Goal: Information Seeking & Learning: Find specific fact

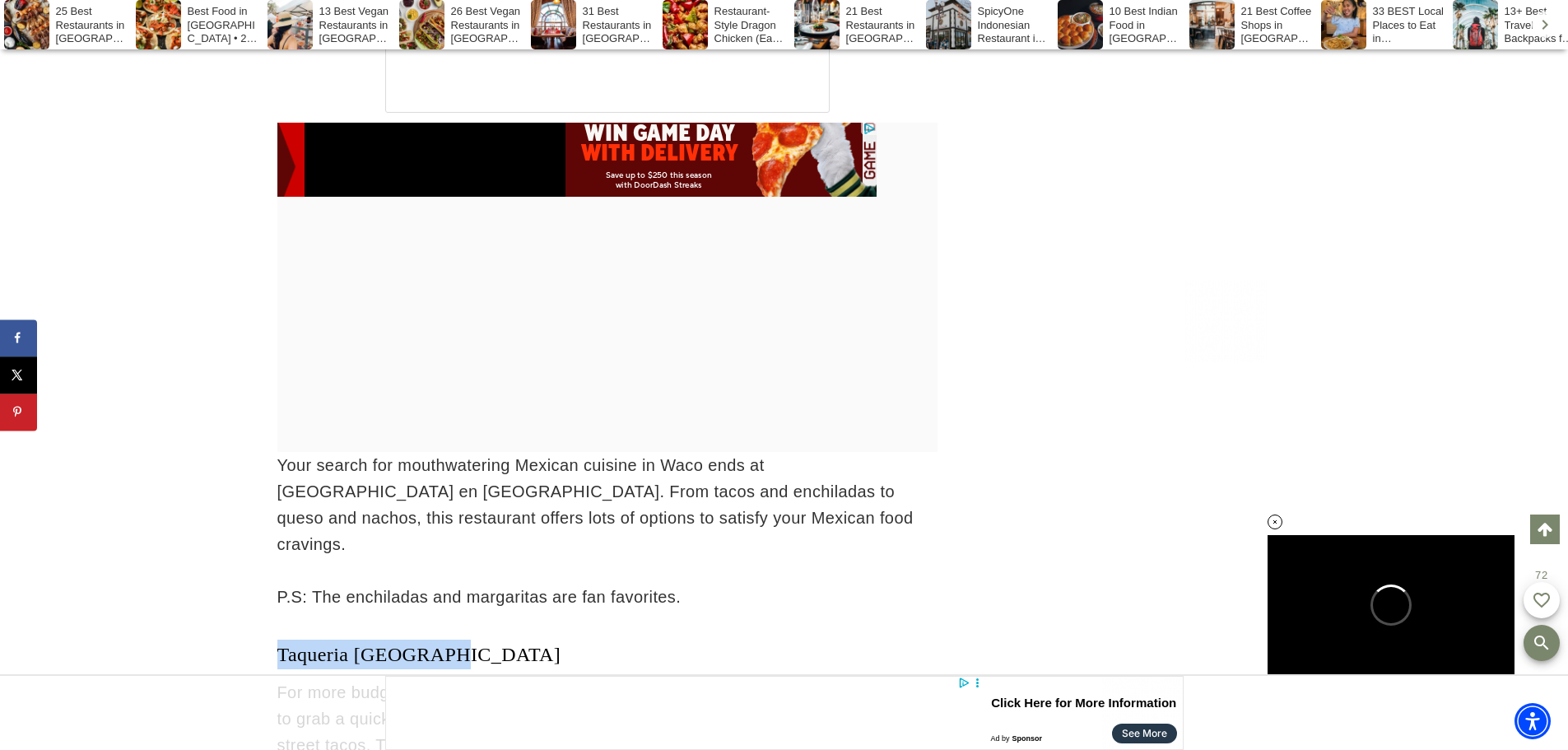
drag, startPoint x: 279, startPoint y: 212, endPoint x: 466, endPoint y: 212, distance: 187.0
click at [466, 640] on h3 "Taqueria [GEOGRAPHIC_DATA]" at bounding box center [607, 655] width 660 height 30
copy span "Taqueria [GEOGRAPHIC_DATA]"
